Goal: Communication & Community: Answer question/provide support

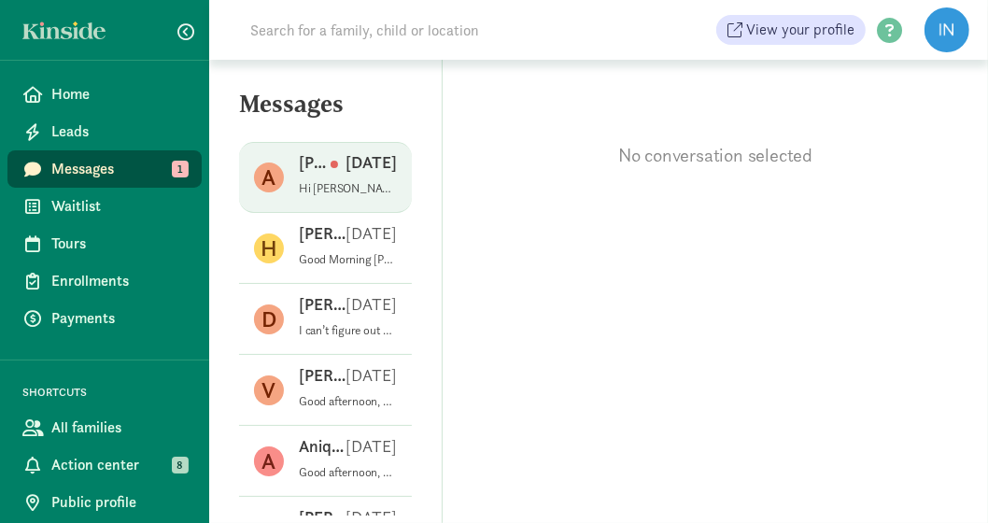
click at [372, 170] on p "[DATE]" at bounding box center [363, 162] width 66 height 22
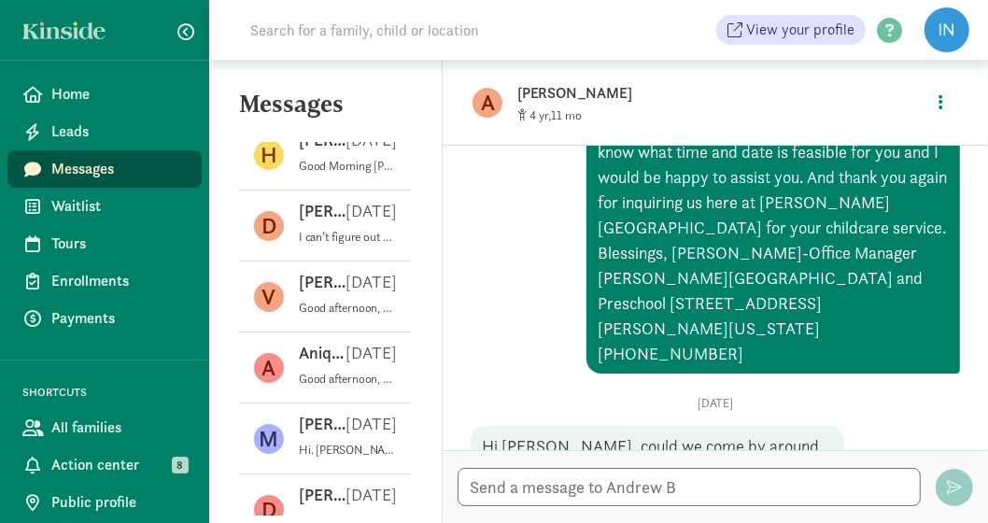
scroll to position [460, 0]
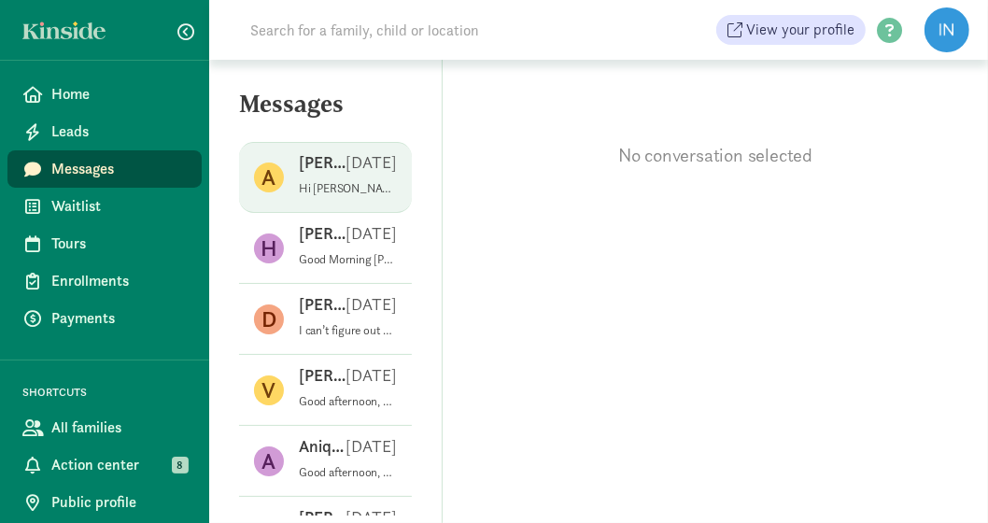
click at [374, 181] on p "Hi [PERSON_NAME], could we come by around 9:30am [DATE] (8/27) for a tour of th…" at bounding box center [348, 188] width 98 height 15
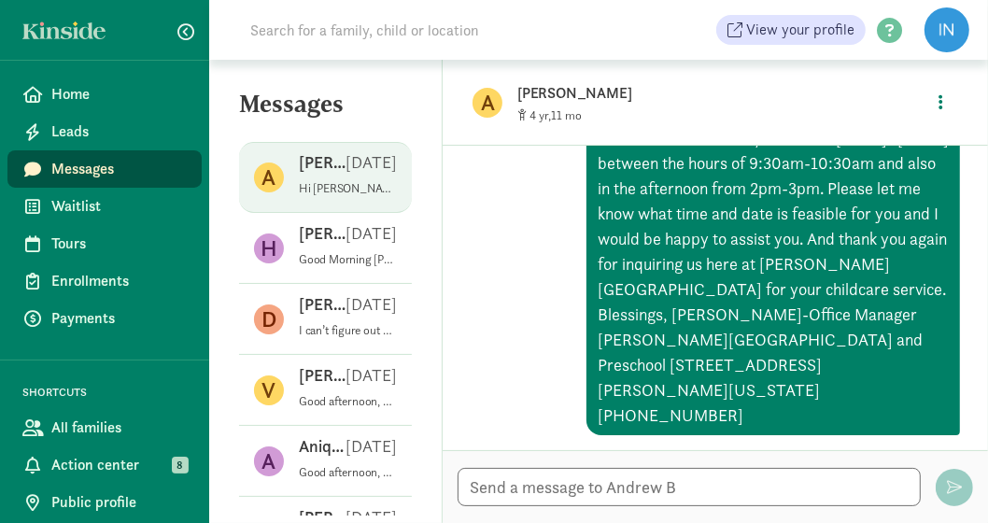
scroll to position [460, 0]
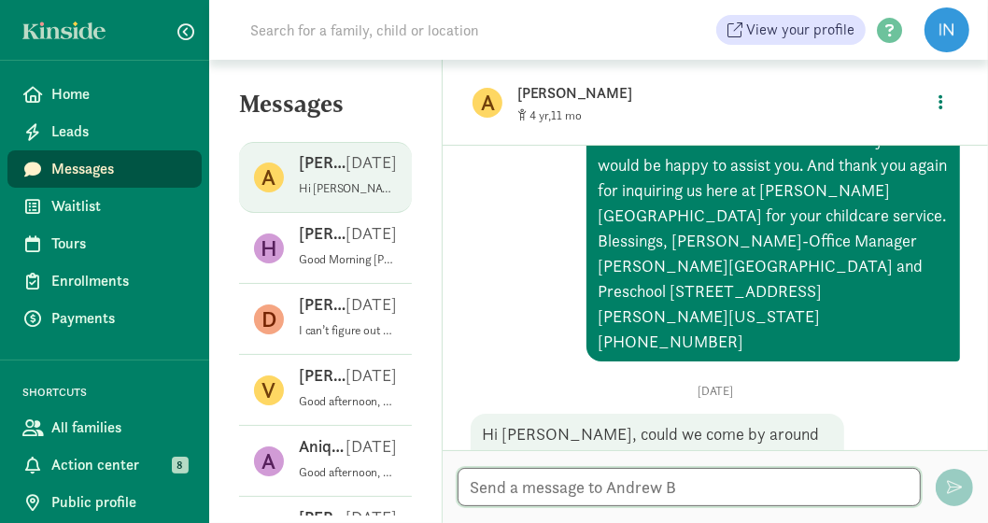
click at [595, 484] on textarea at bounding box center [688, 487] width 463 height 38
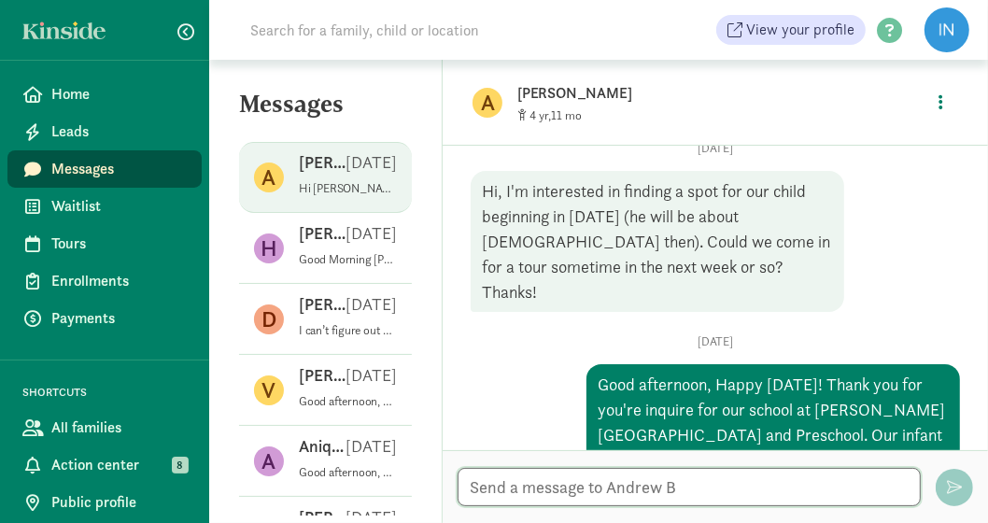
scroll to position [93, 0]
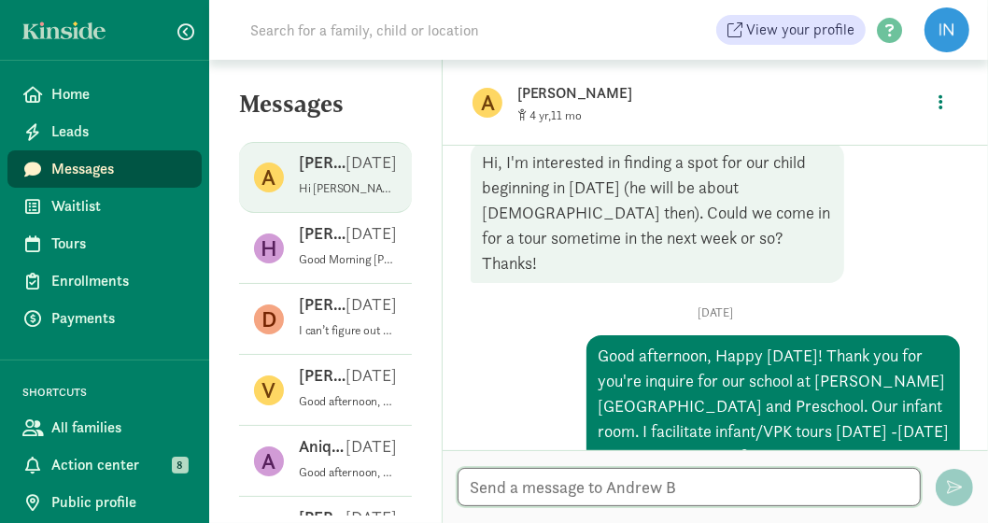
click at [518, 489] on textarea at bounding box center [688, 487] width 463 height 38
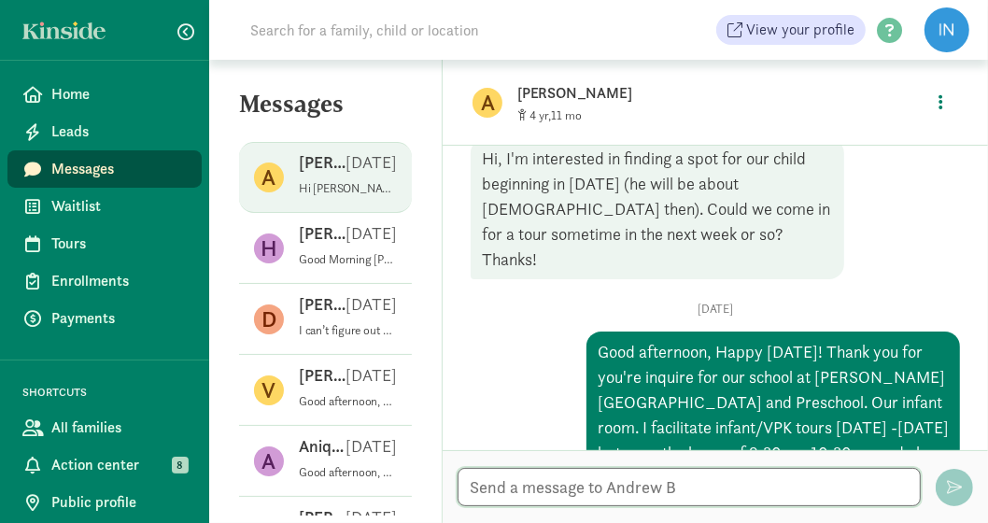
scroll to position [0, 0]
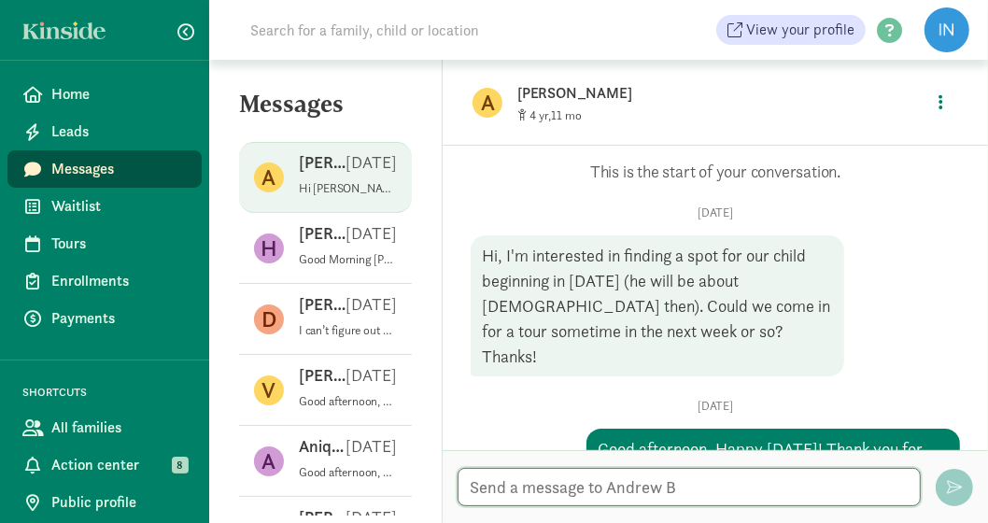
click at [547, 483] on textarea at bounding box center [688, 487] width 463 height 38
type textarea "g"
drag, startPoint x: 529, startPoint y: 493, endPoint x: 564, endPoint y: 484, distance: 35.5
click at [532, 492] on textarea "Good afternoon , Mr." at bounding box center [688, 487] width 463 height 38
click at [643, 487] on textarea "Good afternoon, Mr." at bounding box center [688, 487] width 463 height 38
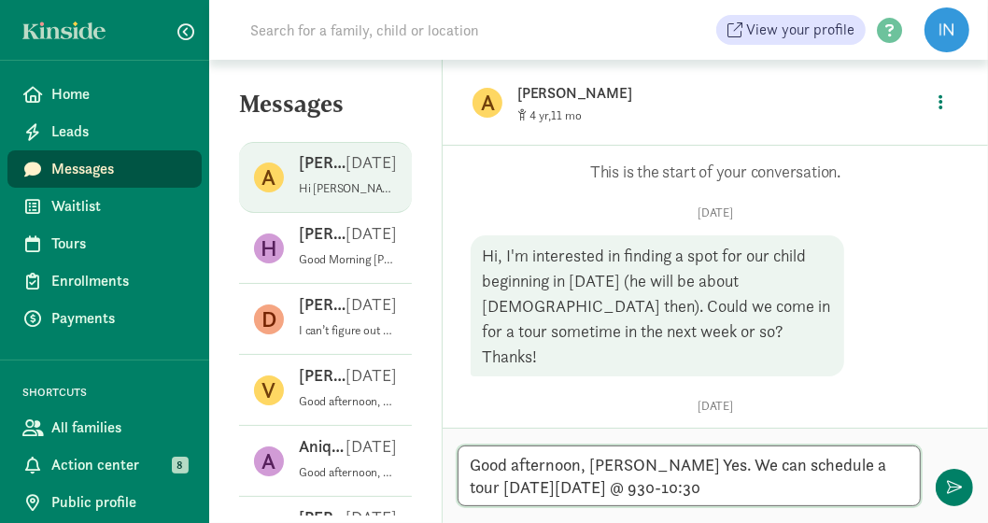
click at [730, 489] on textarea "Good afternoon, Mr. Andrew B. Yes. We can schedule a tour on Wednesday August 2…" at bounding box center [688, 475] width 463 height 61
click at [814, 490] on textarea "Good afternoon, Mr. Andrew B. Yes. We can schedule a tour on Wednesday August 2…" at bounding box center [688, 475] width 463 height 61
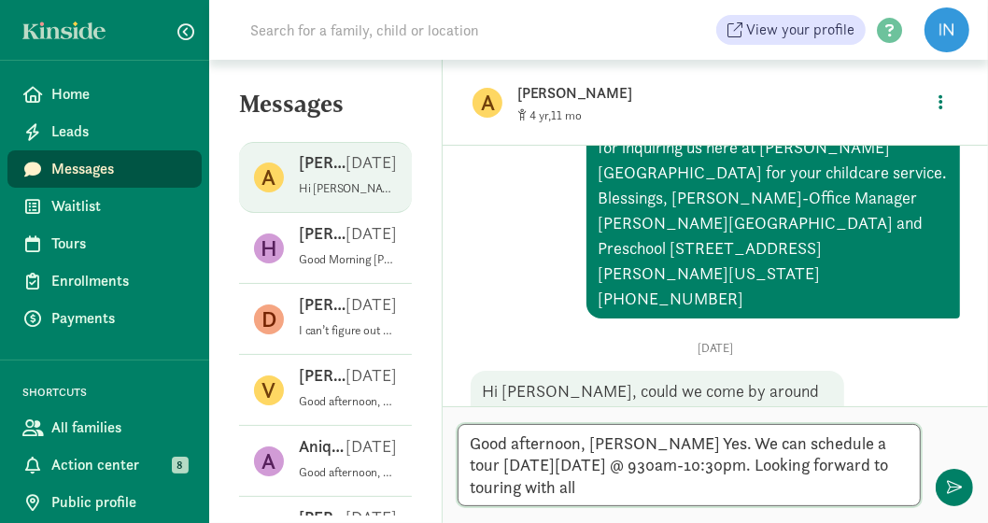
scroll to position [503, 0]
click at [905, 441] on textarea "Good afternoon, Mr. Andrew B. Yes. We can schedule a tour on Wednesday August 2…" at bounding box center [688, 465] width 463 height 82
click at [819, 495] on textarea "Good afternoon, Mr. Andrew B. Yes. We can schedule a tour for the infant room o…" at bounding box center [688, 465] width 463 height 82
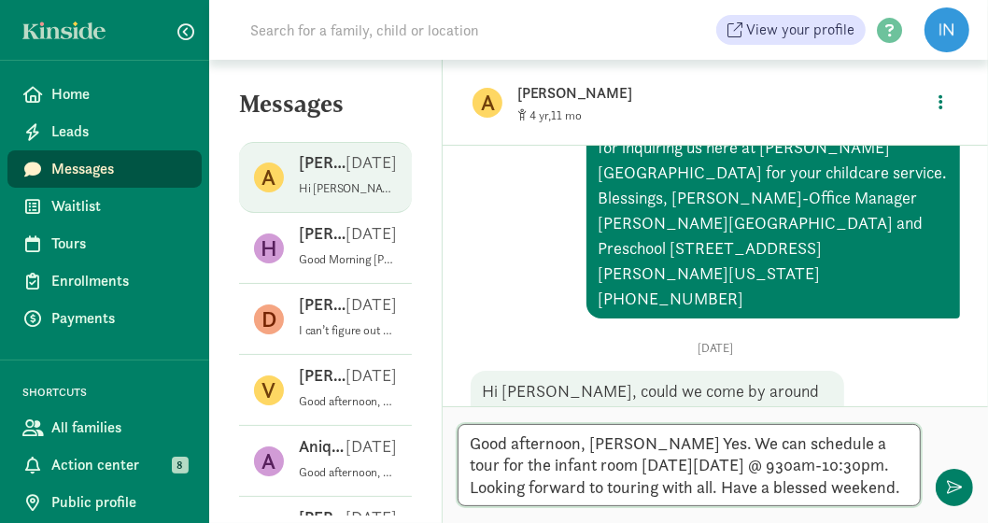
type textarea "Good afternoon, [PERSON_NAME] Yes. We can schedule a tour for the infant room […"
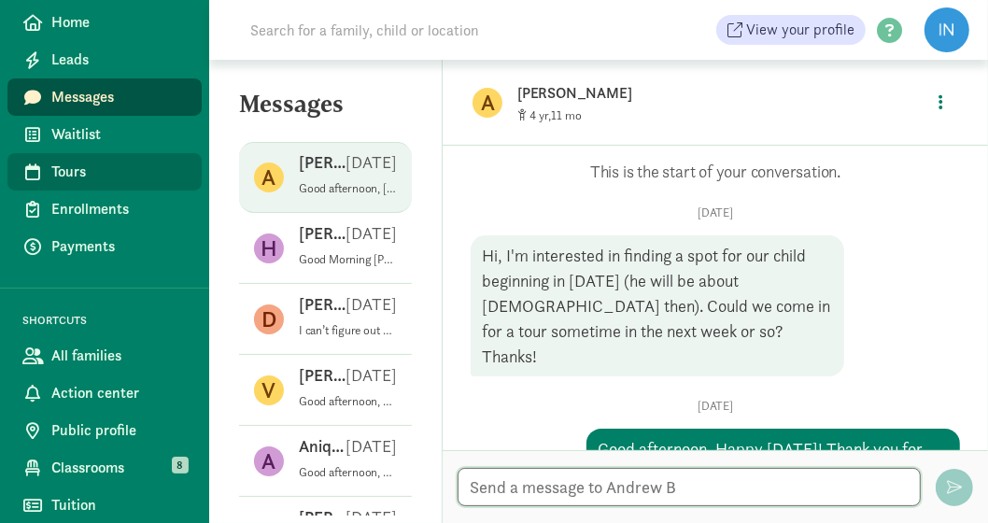
scroll to position [0, 0]
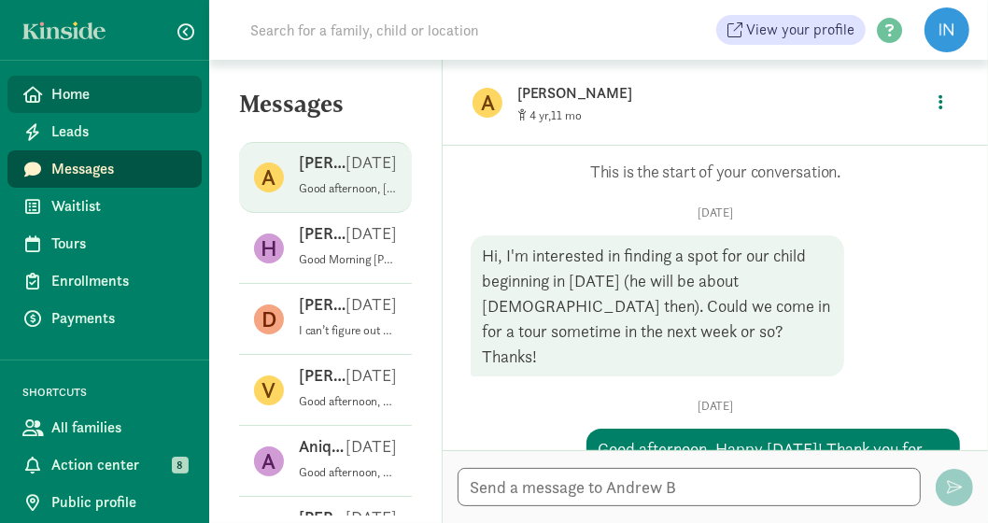
click at [93, 91] on span "Home" at bounding box center [118, 94] width 135 height 22
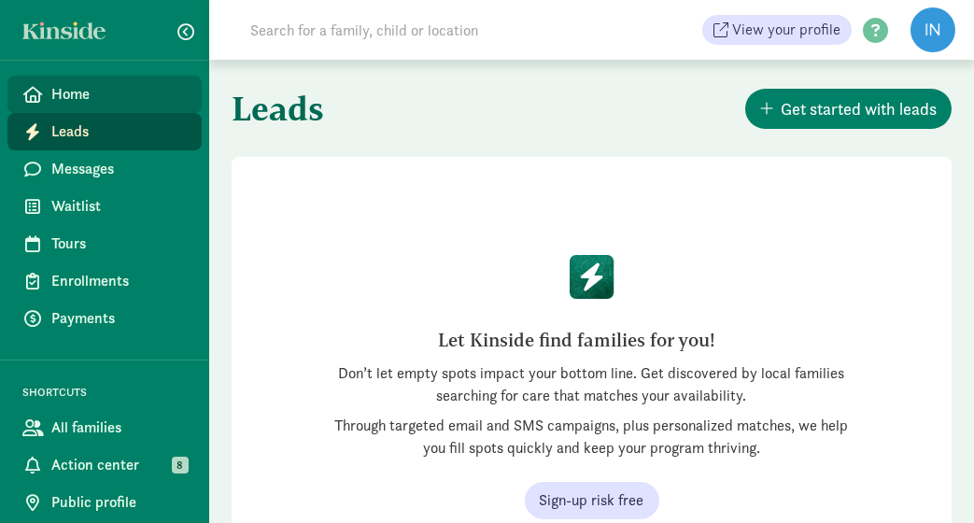
click at [70, 81] on link "Home" at bounding box center [104, 94] width 194 height 37
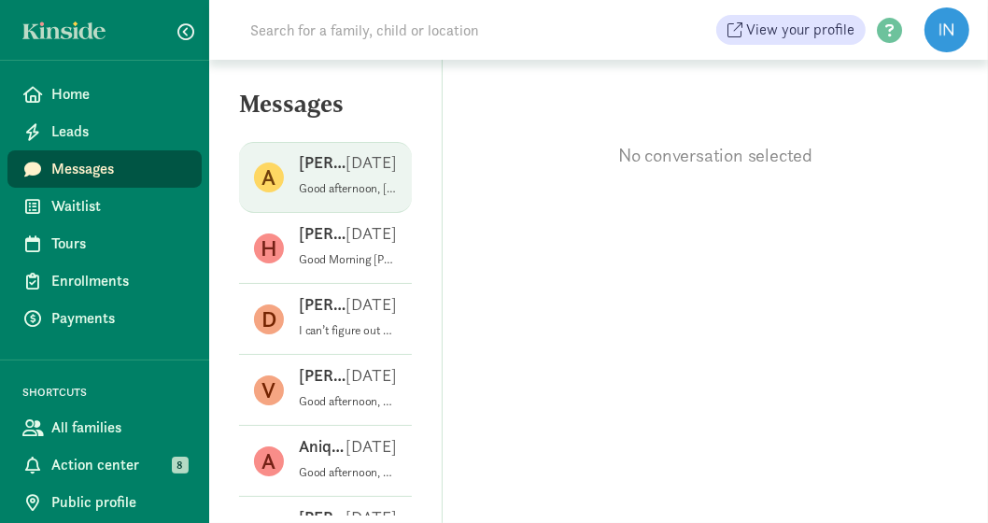
click at [345, 163] on p "[DATE]" at bounding box center [370, 162] width 51 height 22
click at [328, 213] on div "A [PERSON_NAME] [DATE] Good afternoon, [PERSON_NAME] Yes. We can schedule a tou…" at bounding box center [325, 248] width 173 height 71
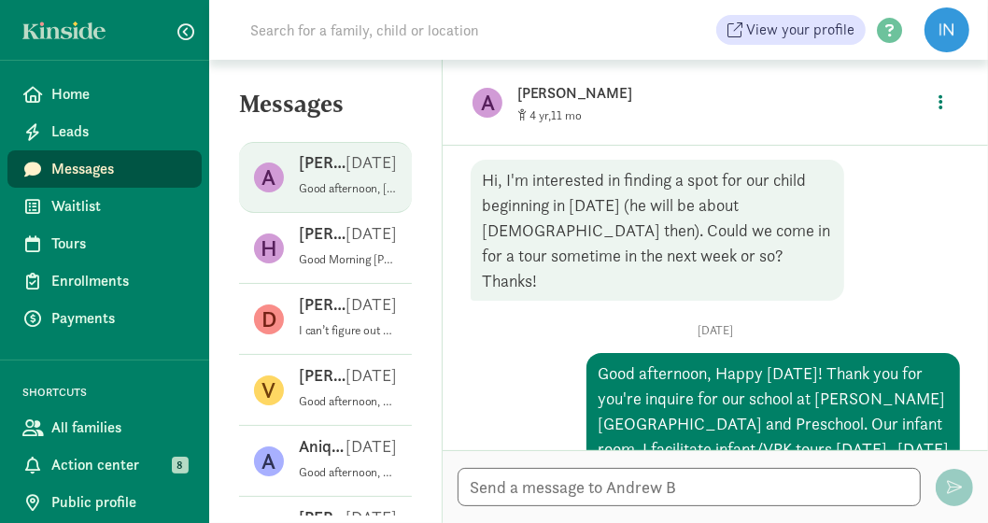
scroll to position [187, 0]
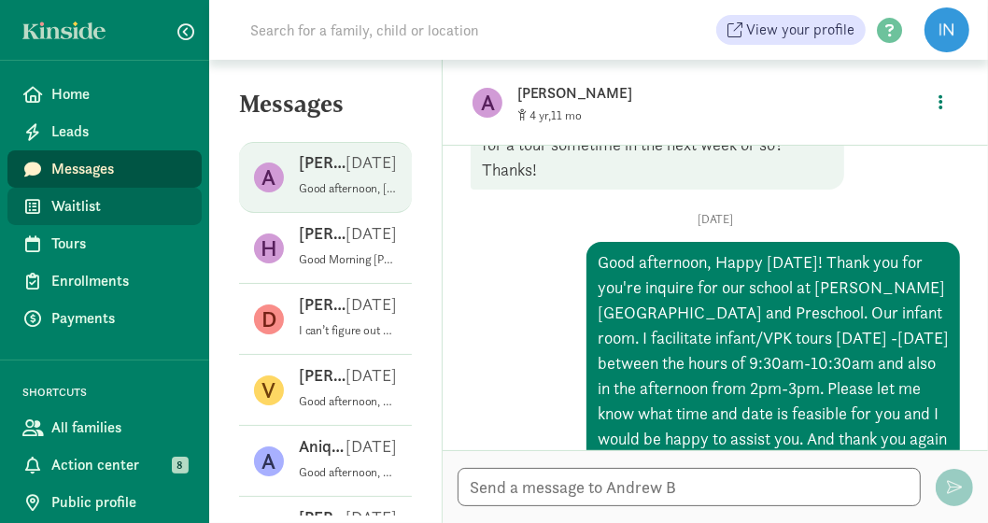
click at [111, 214] on span "Waitlist" at bounding box center [118, 206] width 135 height 22
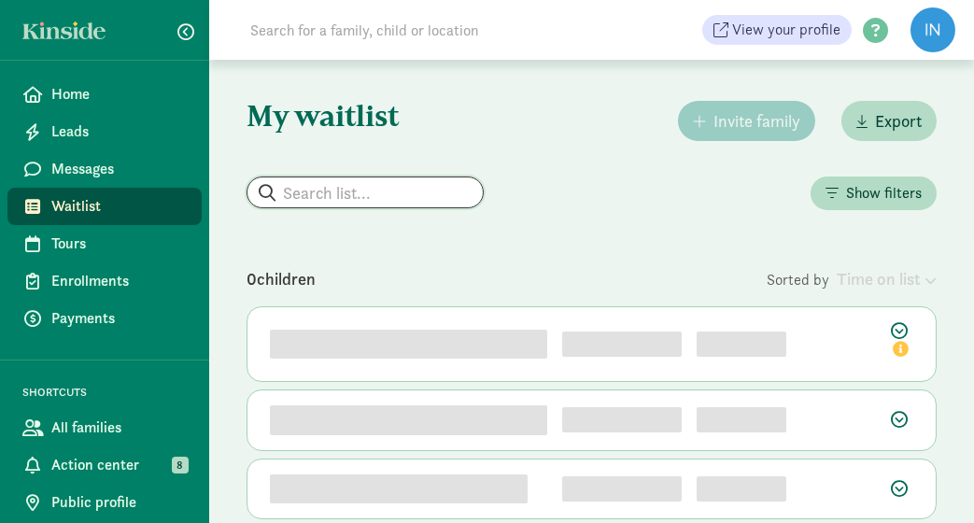
click at [340, 185] on input "search" at bounding box center [364, 192] width 235 height 30
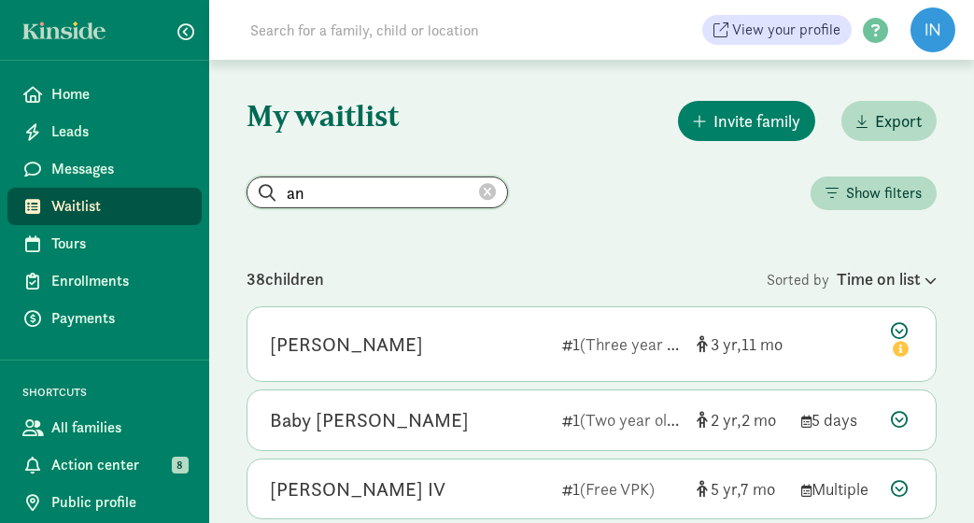
type input "a"
type input "Andrew B"
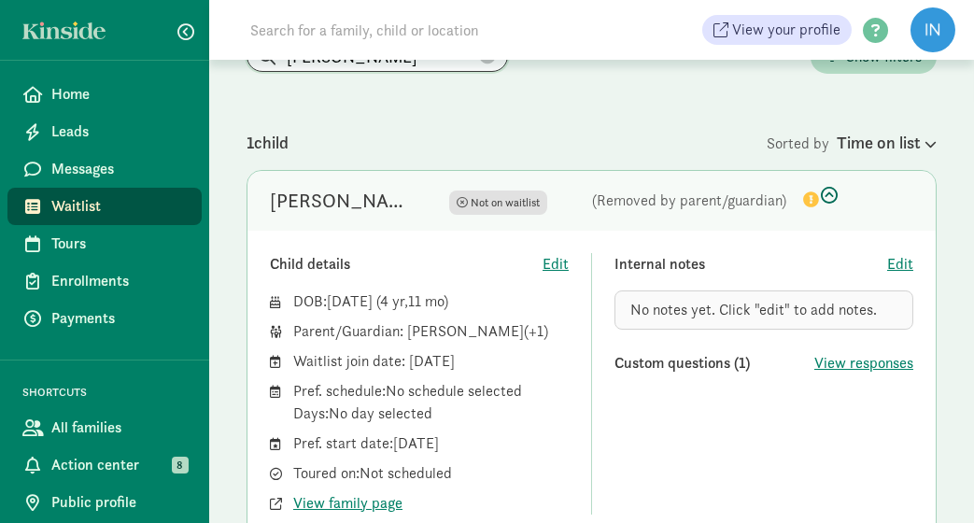
scroll to position [108, 0]
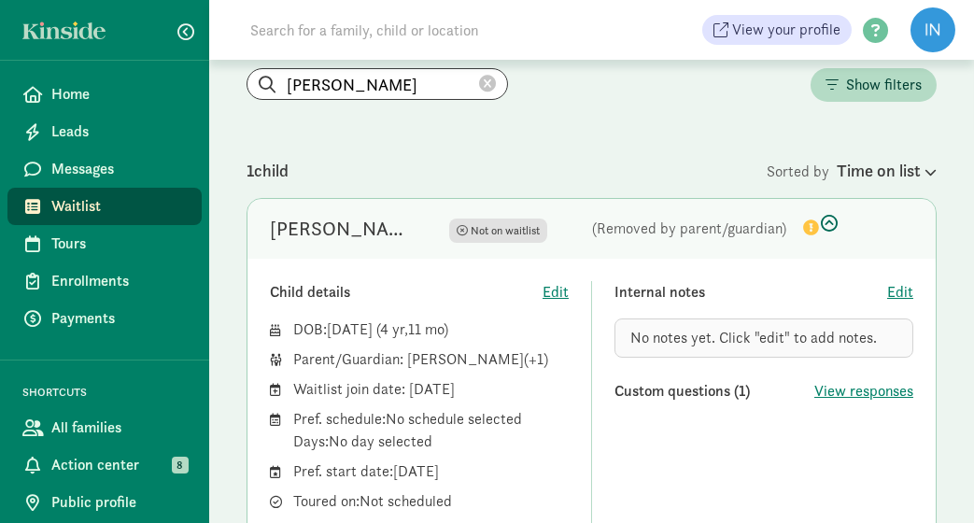
click at [526, 364] on div "Parent/Guardian: Andrew Boutton (+1)" at bounding box center [430, 359] width 275 height 22
click at [841, 391] on span "View responses" at bounding box center [863, 391] width 99 height 22
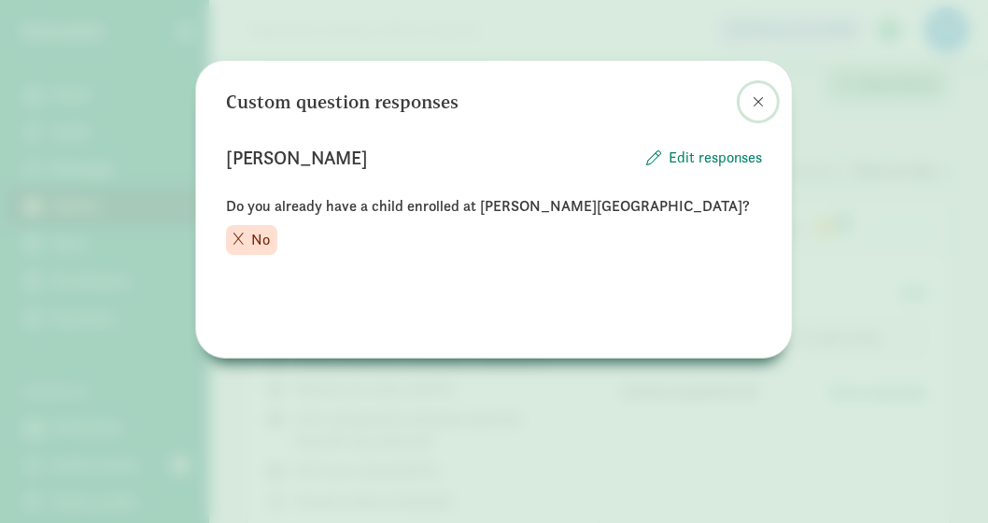
click at [764, 94] on span at bounding box center [757, 101] width 11 height 15
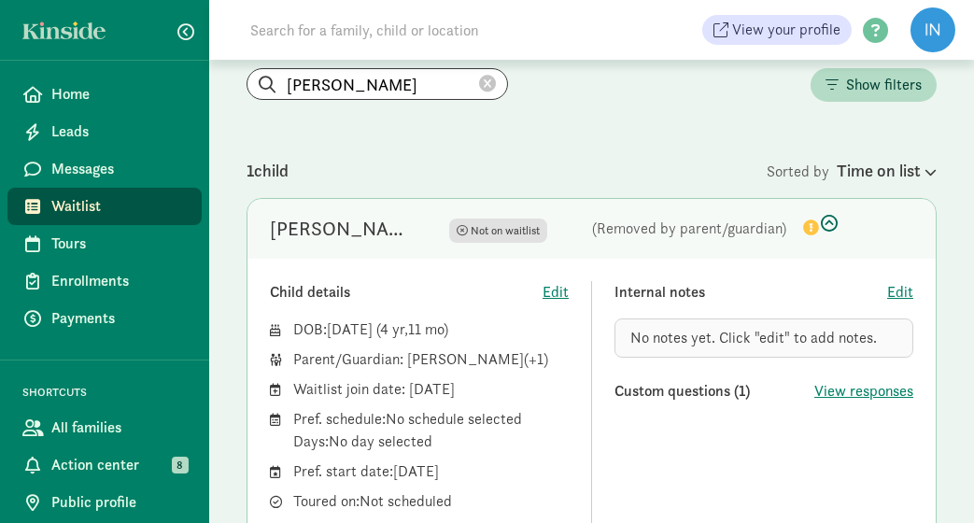
scroll to position [295, 0]
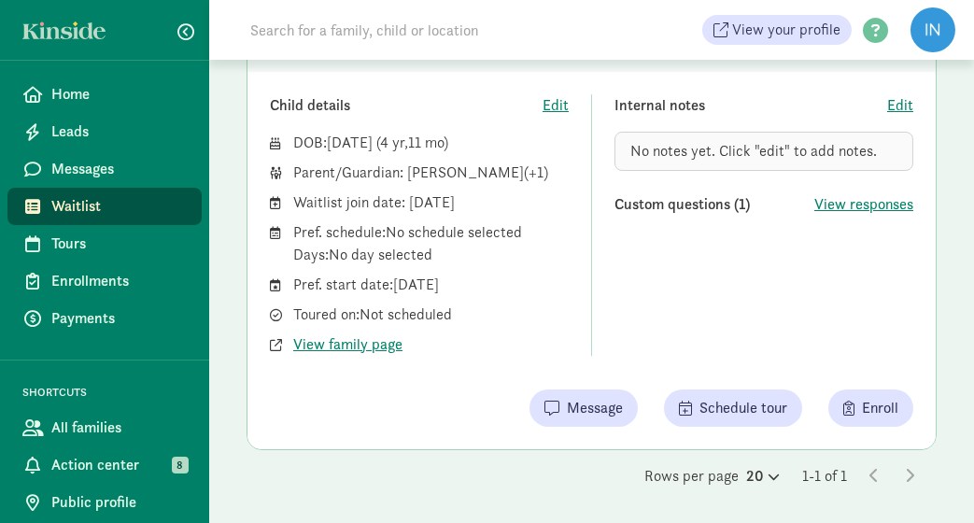
click at [744, 204] on div "Custom questions (1)" at bounding box center [714, 204] width 200 height 22
click at [388, 350] on span "View family page" at bounding box center [347, 344] width 109 height 22
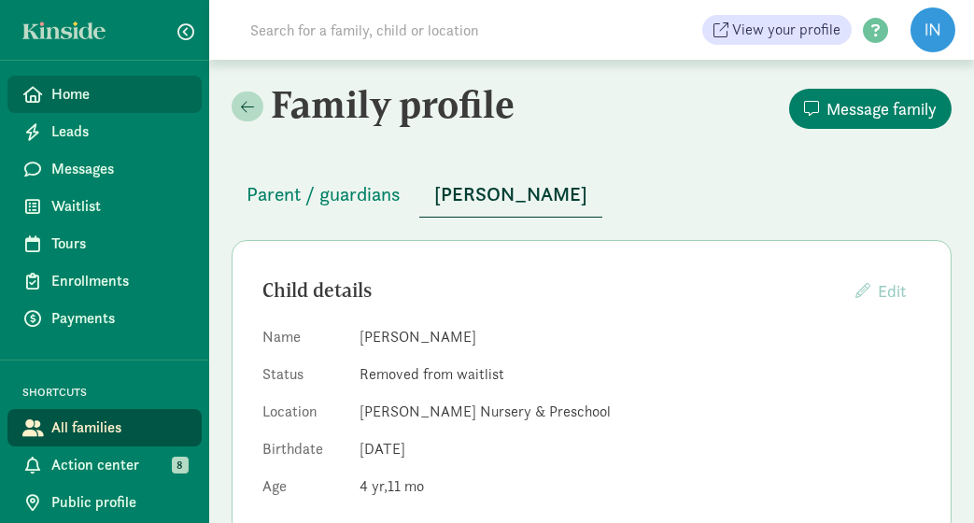
click at [52, 83] on span "Home" at bounding box center [118, 94] width 135 height 22
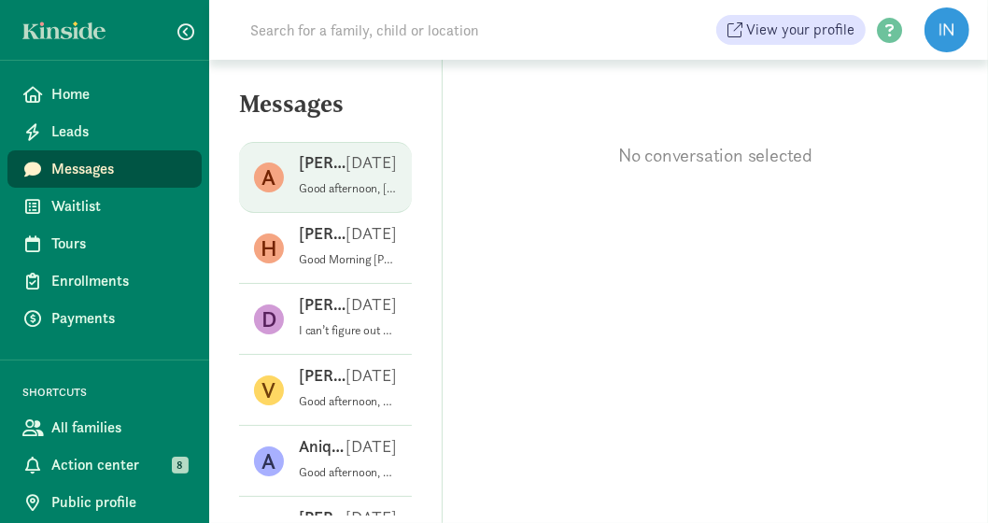
click at [371, 175] on div "[PERSON_NAME] [DATE]" at bounding box center [348, 166] width 98 height 30
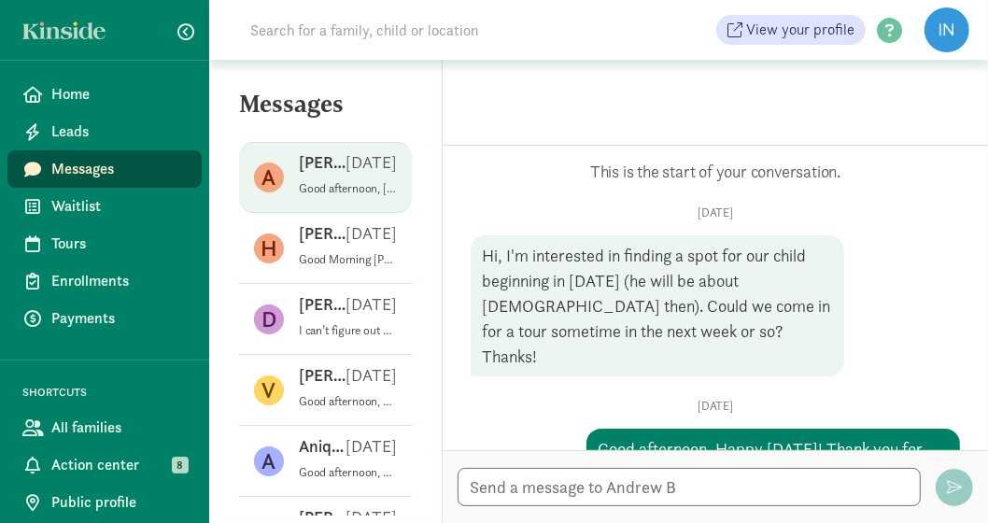
scroll to position [624, 0]
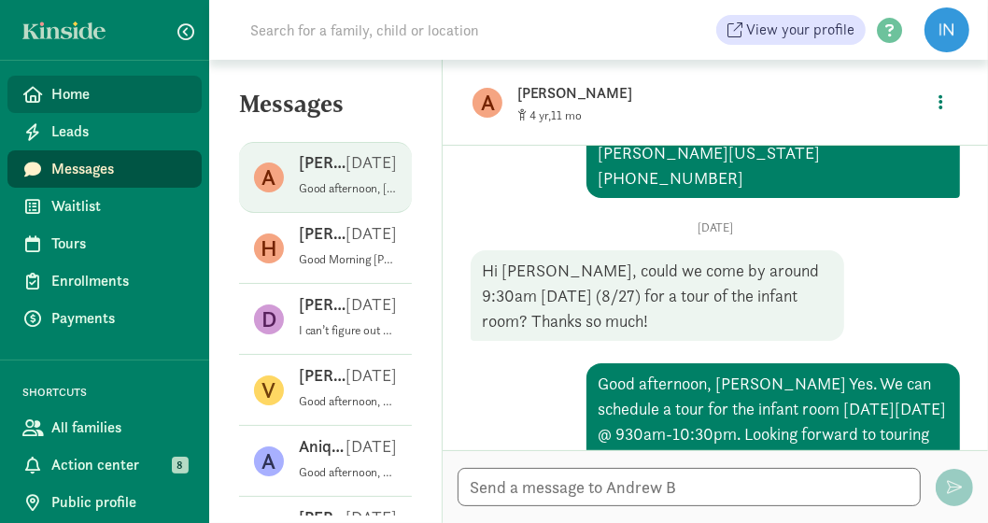
click at [81, 98] on span "Home" at bounding box center [118, 94] width 135 height 22
